Goal: Complete application form

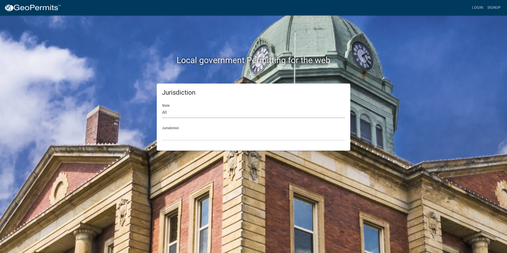
click at [301, 111] on select "All [US_STATE] [US_STATE] [US_STATE] [US_STATE] [US_STATE] [US_STATE] [US_STATE…" at bounding box center [253, 112] width 183 height 11
select select "[US_STATE]"
click at [162, 107] on select "All [US_STATE] [US_STATE] [US_STATE] [US_STATE] [US_STATE] [US_STATE] [US_STATE…" at bounding box center [253, 112] width 183 height 11
click at [176, 135] on select "City of [GEOGRAPHIC_DATA], [US_STATE] City of [GEOGRAPHIC_DATA], [US_STATE] Cit…" at bounding box center [253, 135] width 183 height 11
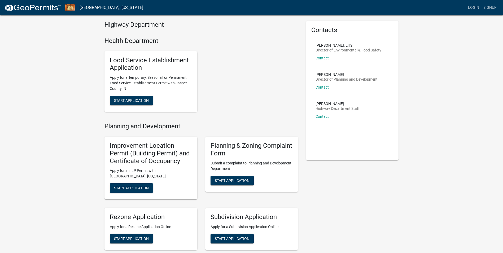
scroll to position [27, 0]
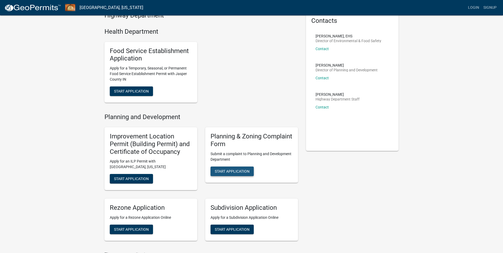
click at [241, 171] on span "Start Application" at bounding box center [232, 171] width 35 height 4
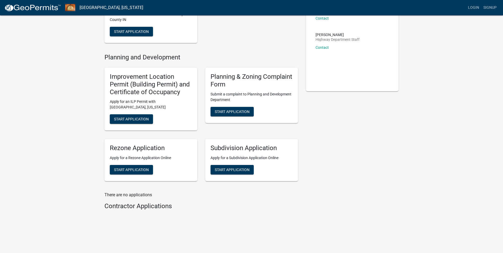
scroll to position [87, 0]
